Goal: Task Accomplishment & Management: Use online tool/utility

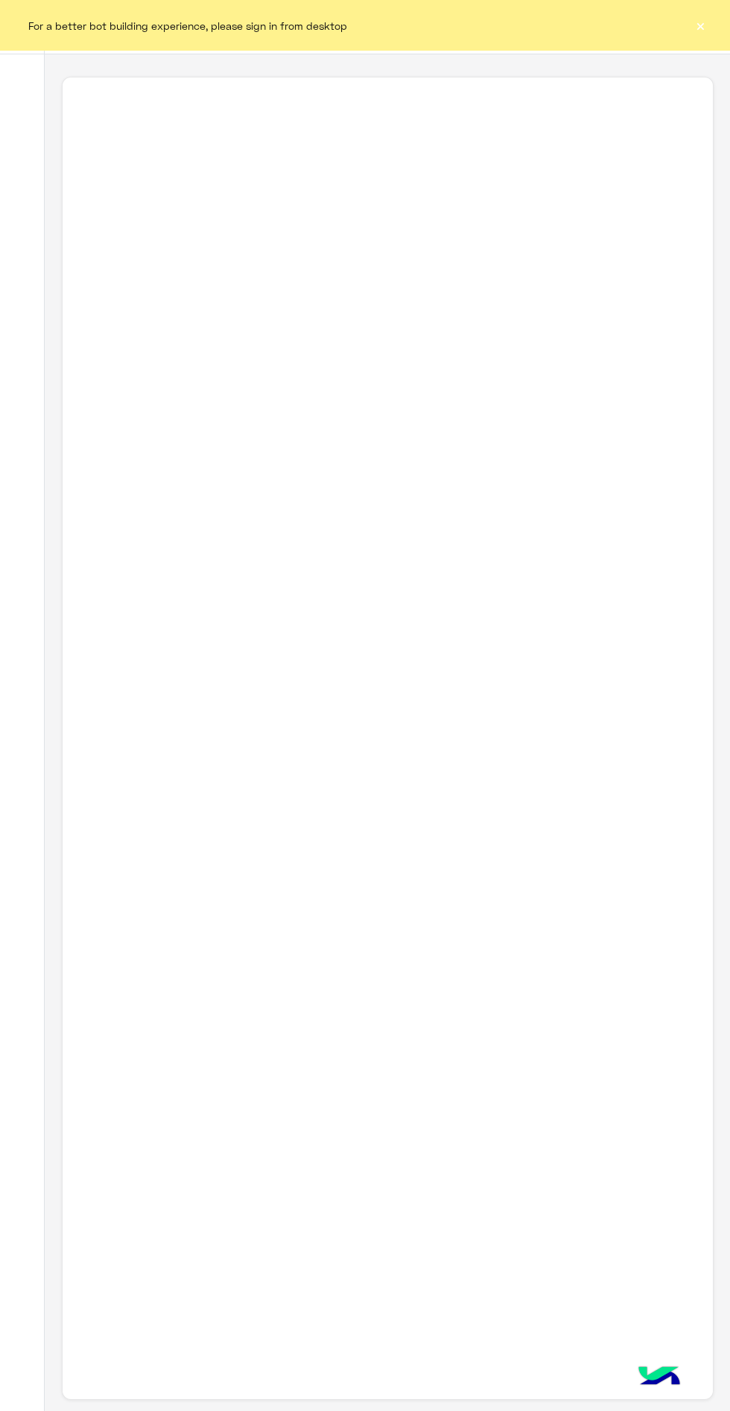
click at [715, 22] on div "For a better bot building experience, please sign in from desktop ×" at bounding box center [365, 25] width 730 height 51
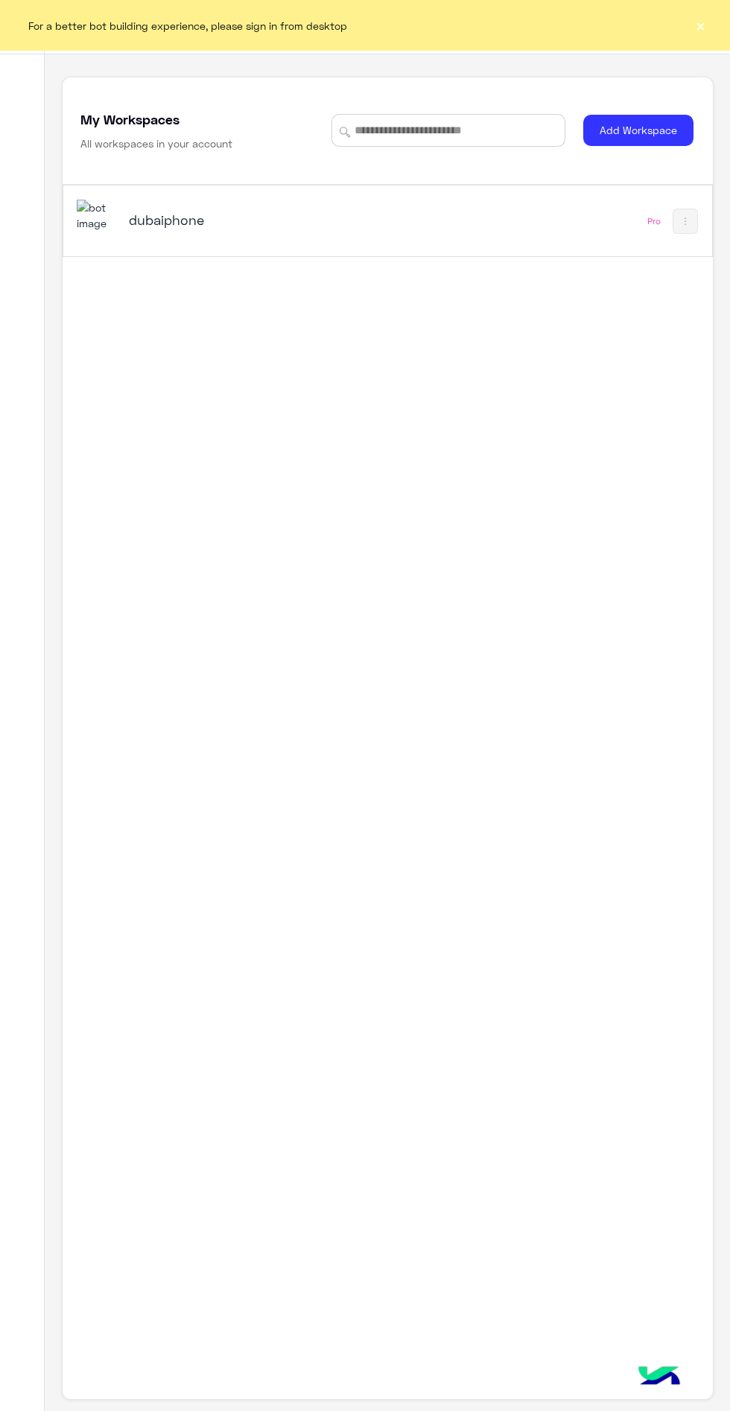
click at [668, 30] on div "For a better bot building experience, please sign in from desktop ×" at bounding box center [365, 25] width 730 height 51
click at [189, 241] on div "dubaiphone" at bounding box center [263, 221] width 373 height 43
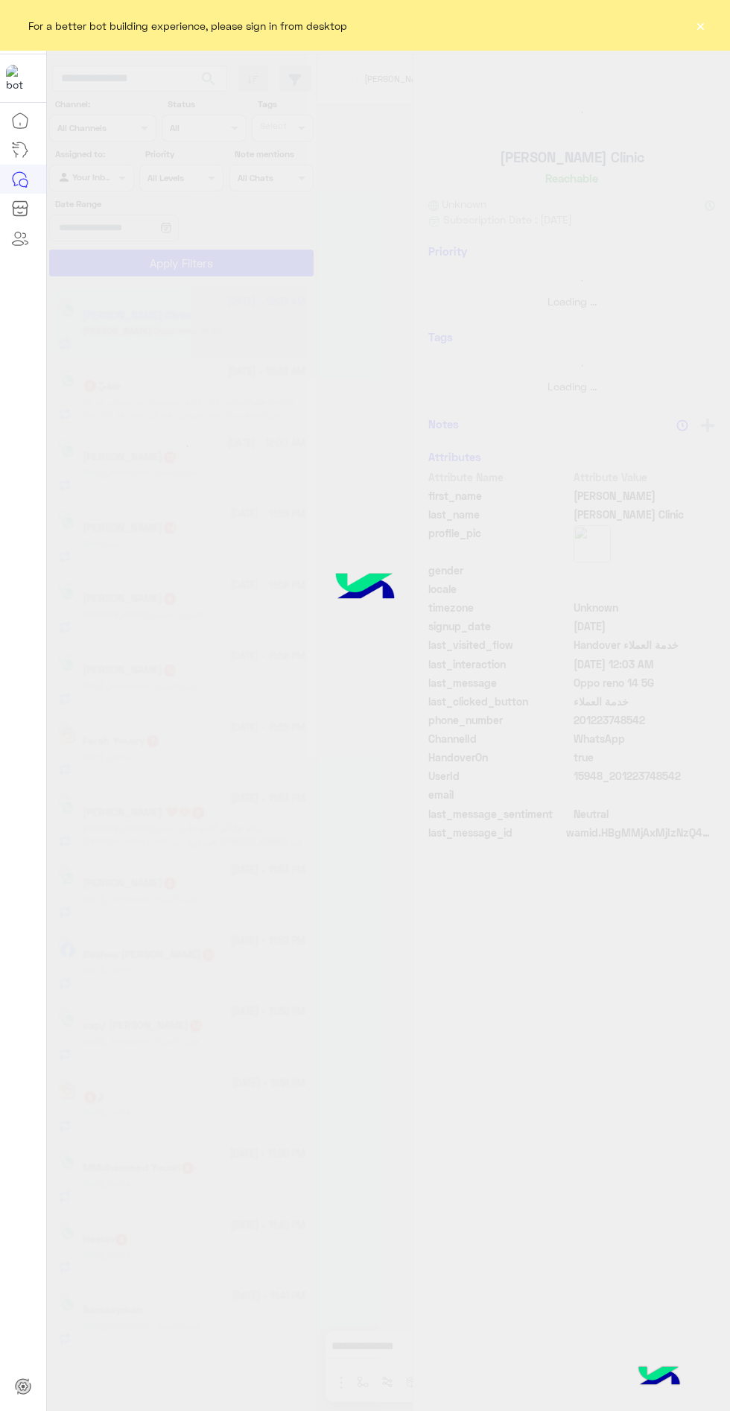
click at [700, 25] on button "×" at bounding box center [700, 25] width 15 height 15
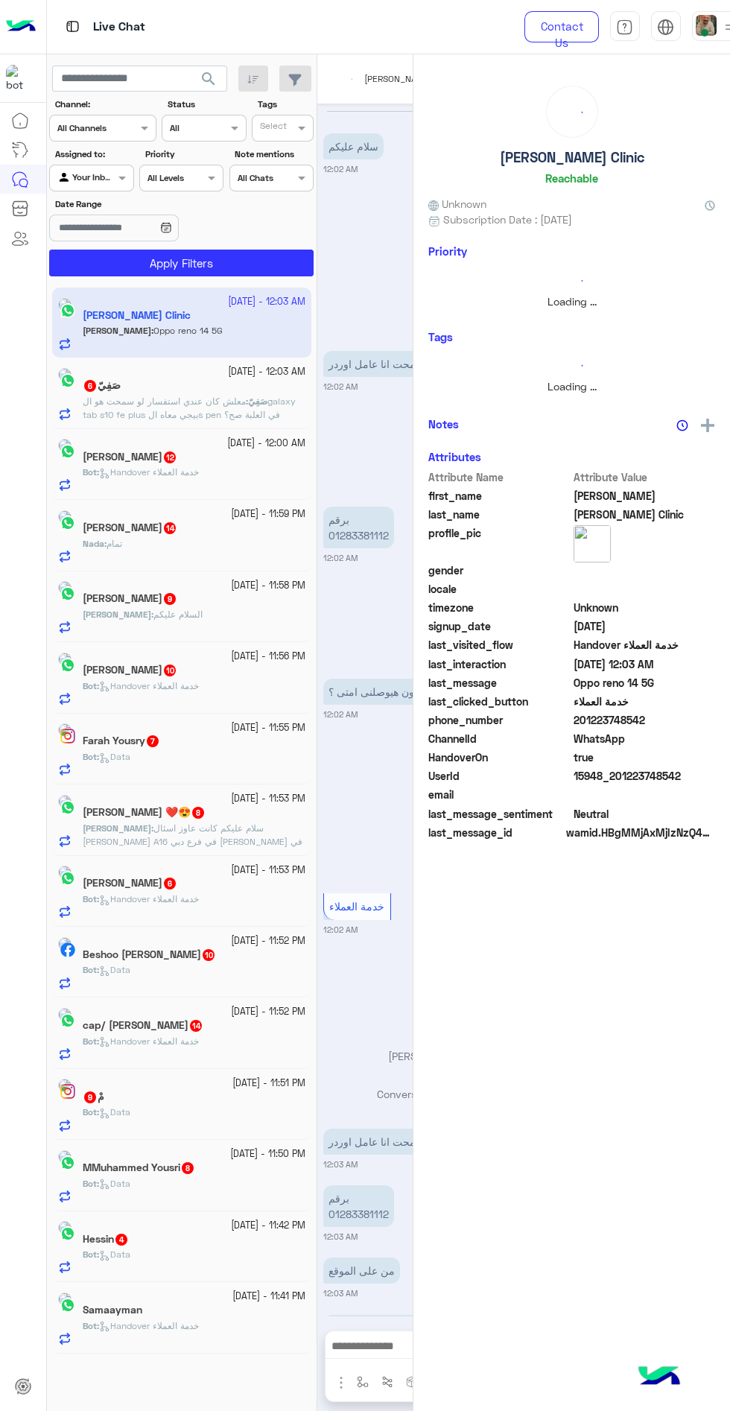
click at [704, 32] on span at bounding box center [704, 32] width 7 height 7
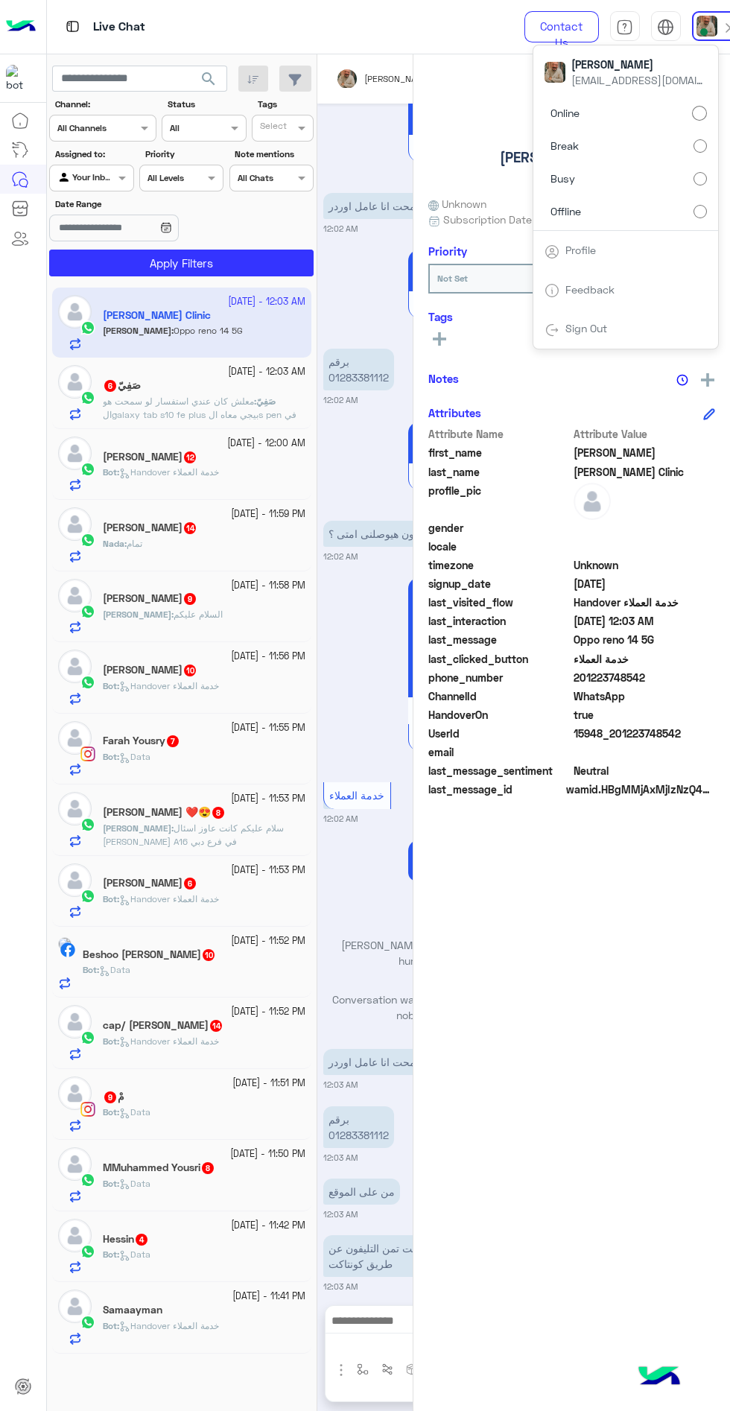
scroll to position [221, 0]
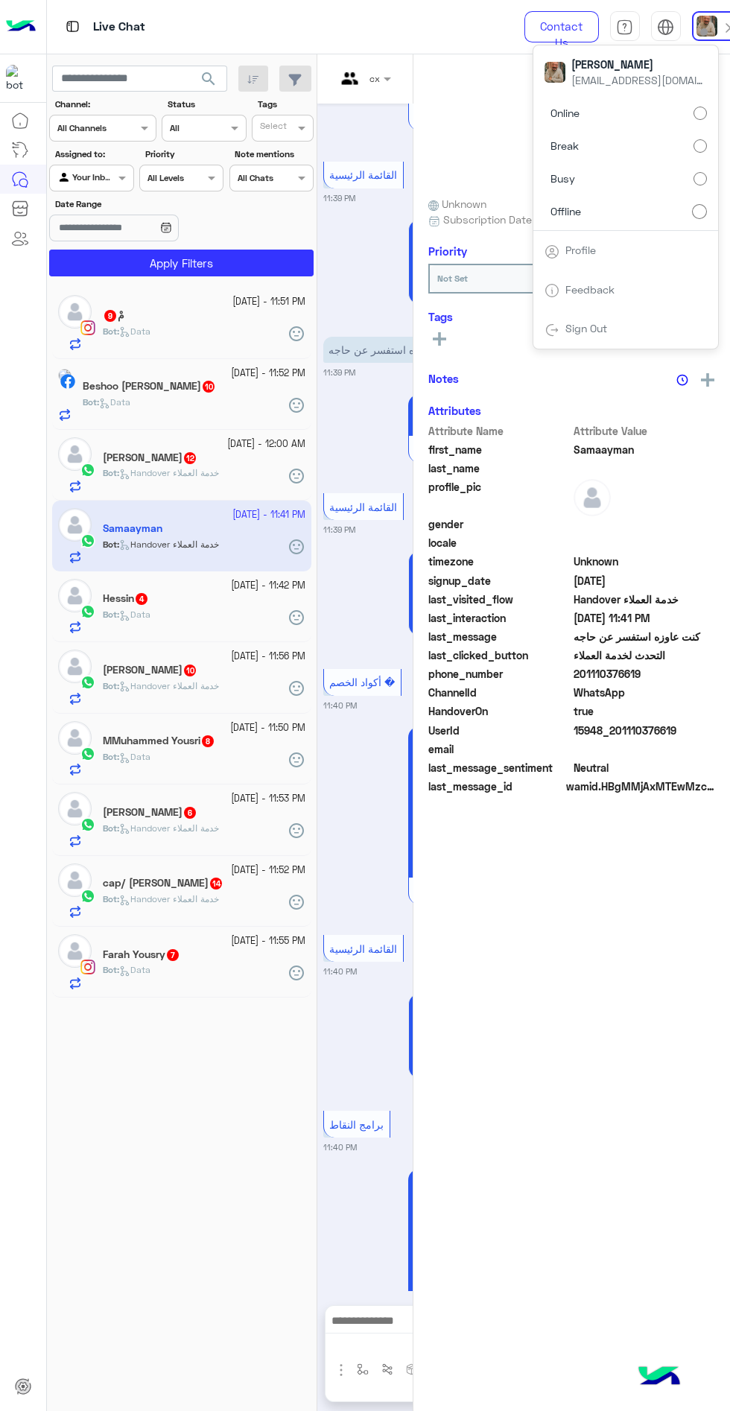
scroll to position [1928, 0]
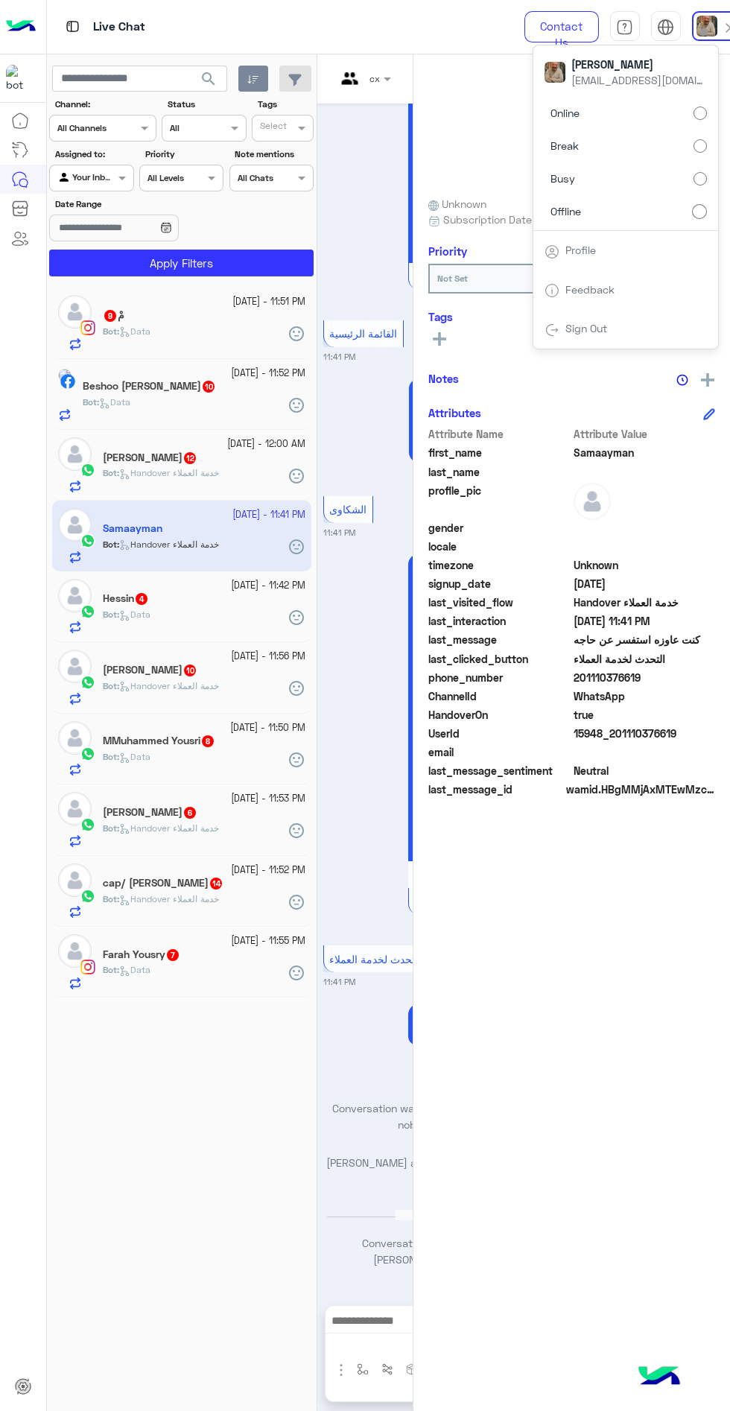
click at [253, 73] on button "button" at bounding box center [253, 79] width 31 height 27
